Goal: Transaction & Acquisition: Purchase product/service

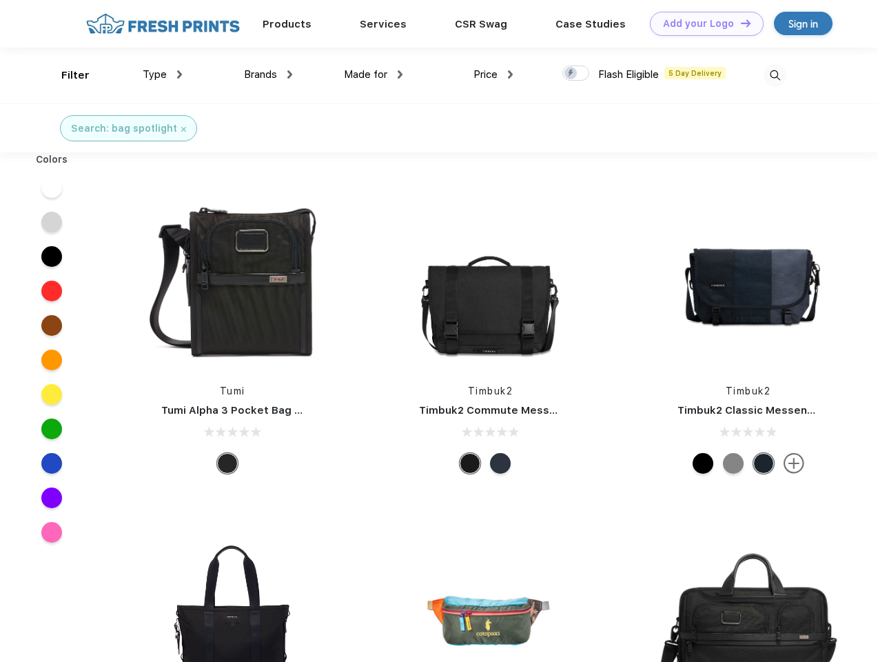
scroll to position [1, 0]
click at [702, 23] on link "Add your Logo Design Tool" at bounding box center [707, 24] width 114 height 24
click at [0, 0] on div "Design Tool" at bounding box center [0, 0] width 0 height 0
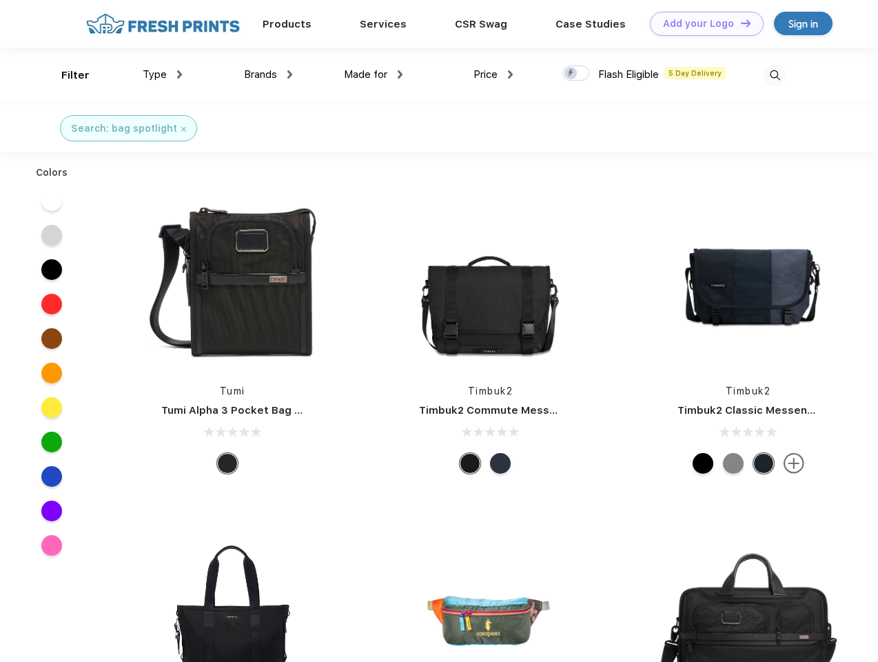
click at [740, 23] on link "Add your Logo Design Tool" at bounding box center [707, 24] width 114 height 24
click at [66, 75] on div "Filter" at bounding box center [75, 76] width 28 height 16
click at [163, 74] on span "Type" at bounding box center [155, 74] width 24 height 12
click at [268, 74] on span "Brands" at bounding box center [260, 74] width 33 height 12
click at [374, 74] on span "Made for" at bounding box center [365, 74] width 43 height 12
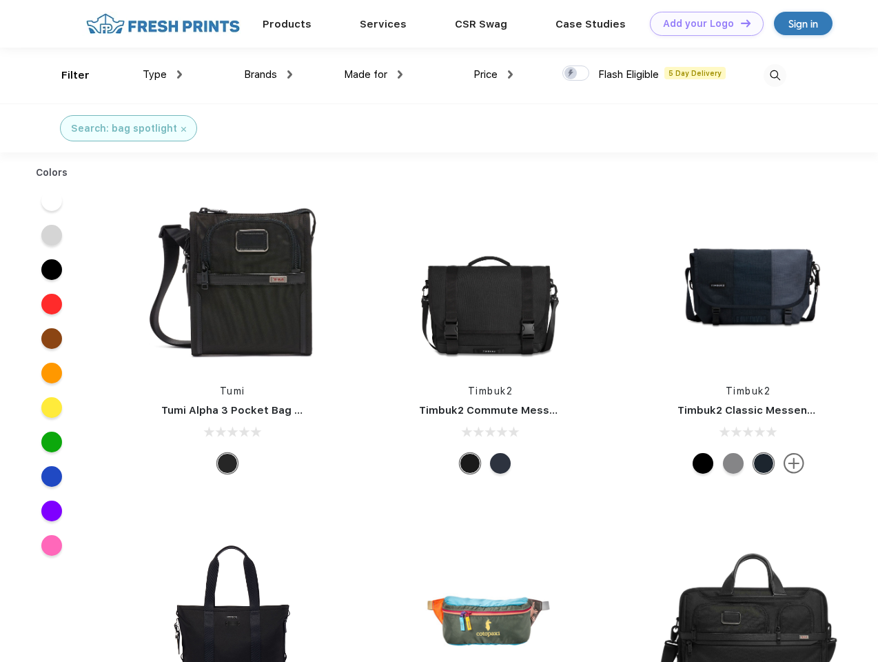
click at [494, 74] on span "Price" at bounding box center [486, 74] width 24 height 12
click at [576, 74] on div at bounding box center [576, 72] width 27 height 15
click at [572, 74] on input "checkbox" at bounding box center [567, 69] width 9 height 9
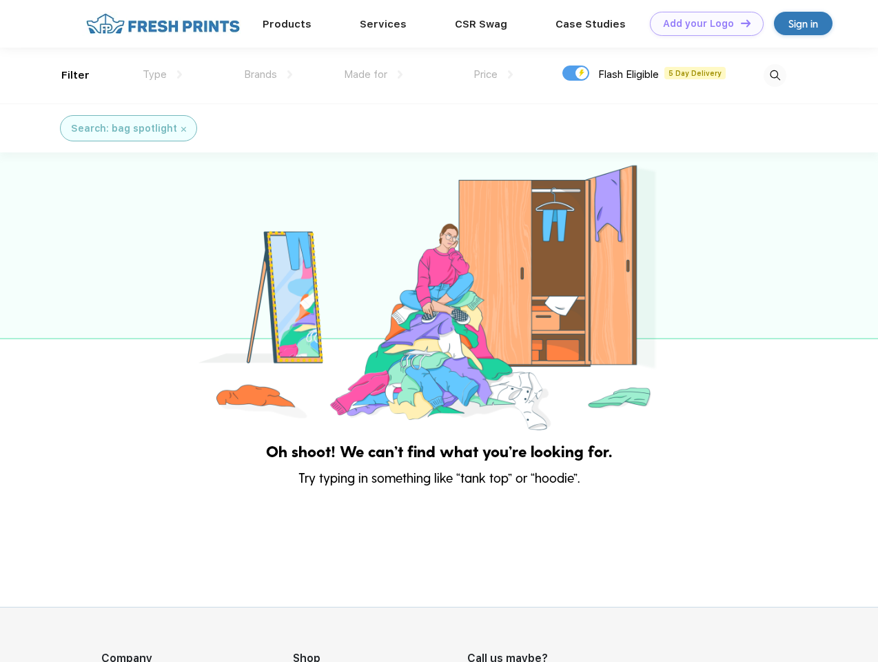
click at [775, 75] on img at bounding box center [775, 75] width 23 height 23
